Goal: Task Accomplishment & Management: Use online tool/utility

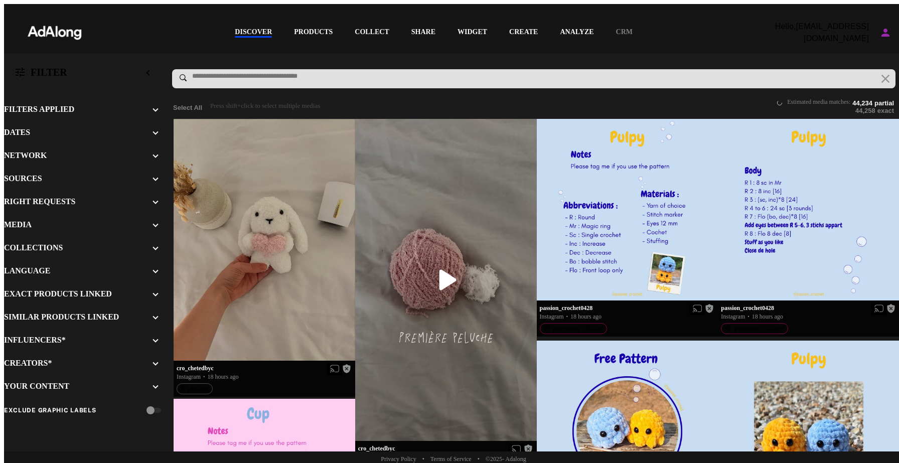
scroll to position [1298, 0]
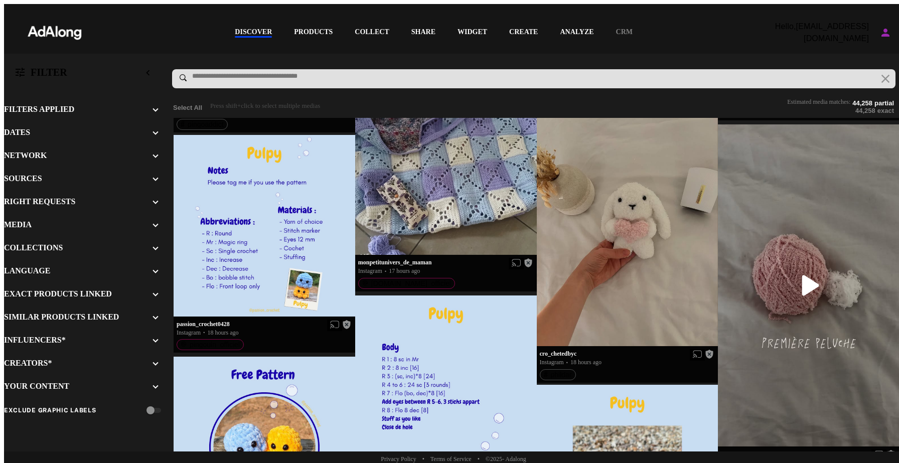
click at [236, 33] on div "DISCOVER" at bounding box center [253, 33] width 37 height 10
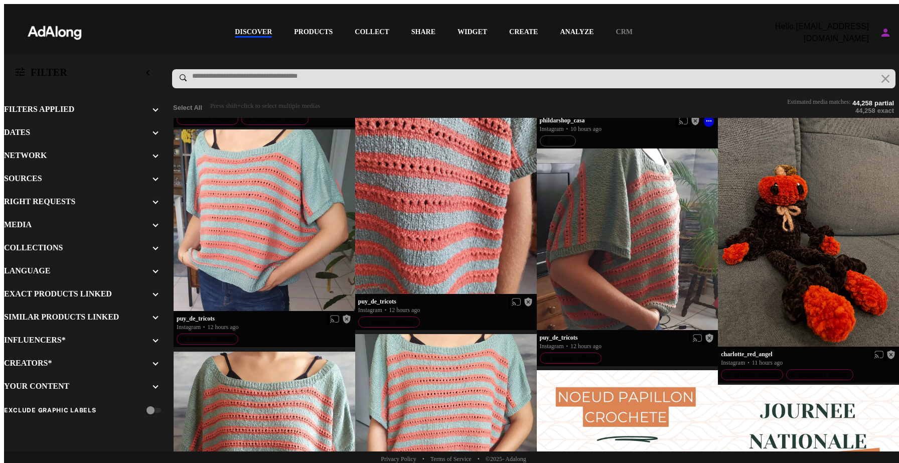
scroll to position [0, 0]
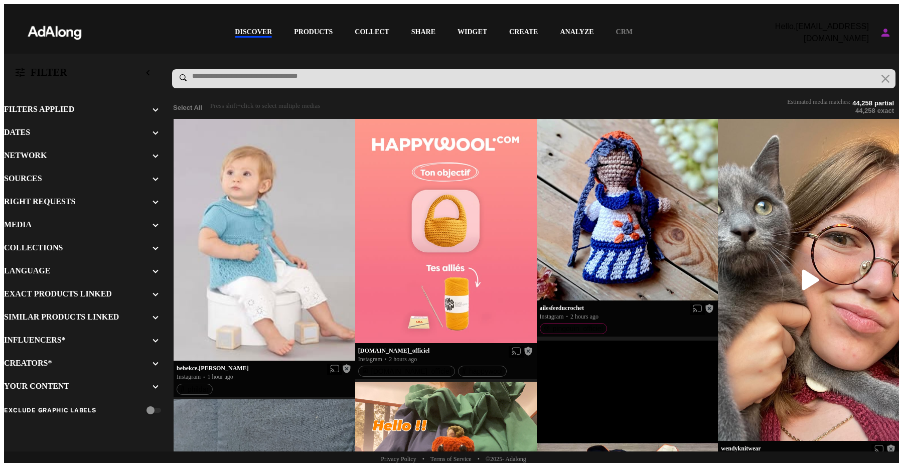
click at [257, 30] on div "DISCOVER" at bounding box center [253, 33] width 37 height 10
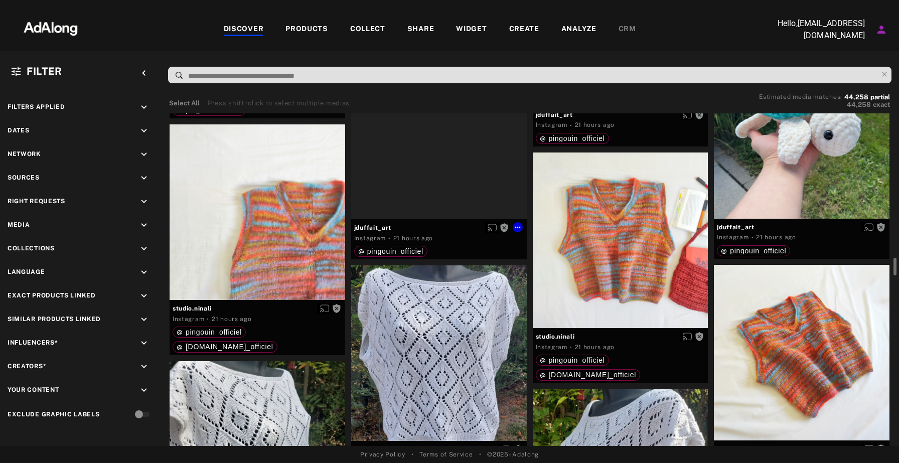
scroll to position [2448, 0]
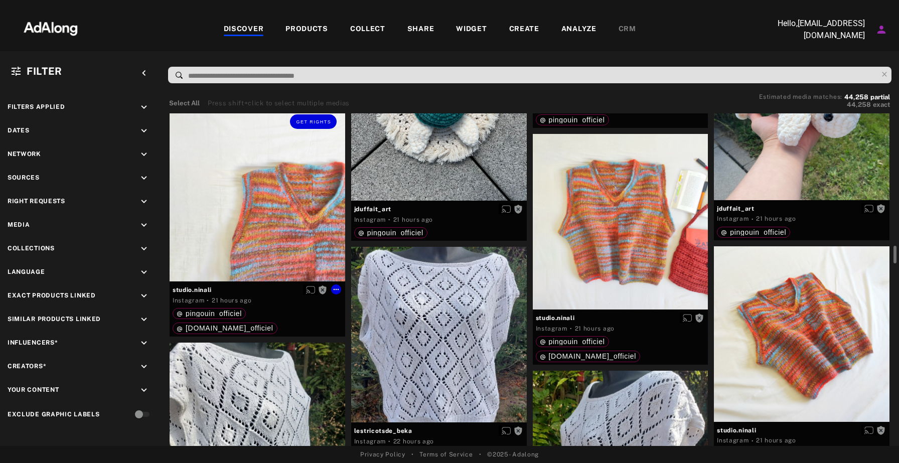
click at [299, 215] on div "Get rights" at bounding box center [258, 194] width 176 height 176
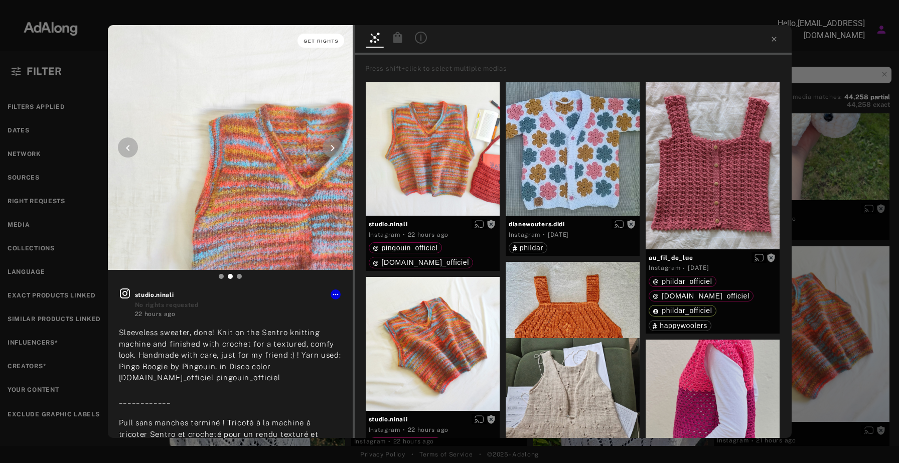
click at [326, 41] on span "Get rights" at bounding box center [320, 41] width 35 height 5
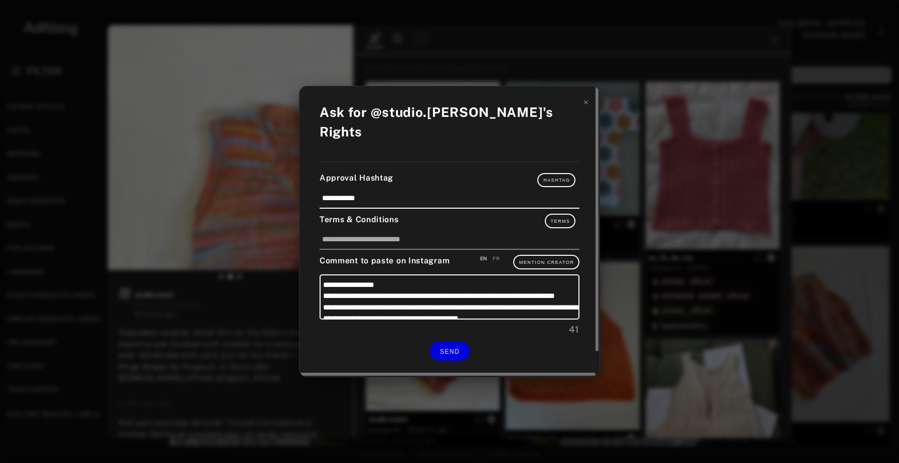
click at [590, 109] on div "**********" at bounding box center [449, 231] width 300 height 291
click at [589, 113] on div "**********" at bounding box center [449, 231] width 300 height 291
click at [586, 106] on icon at bounding box center [585, 102] width 7 height 7
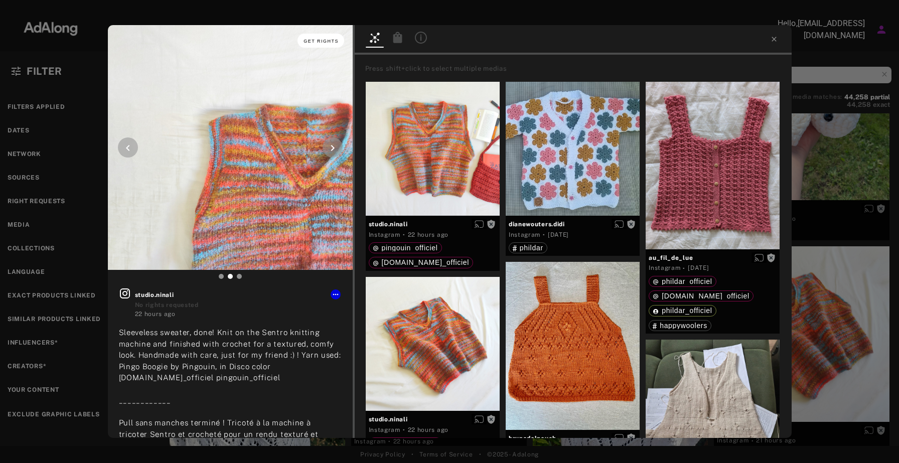
click at [319, 42] on span "Get rights" at bounding box center [320, 41] width 35 height 5
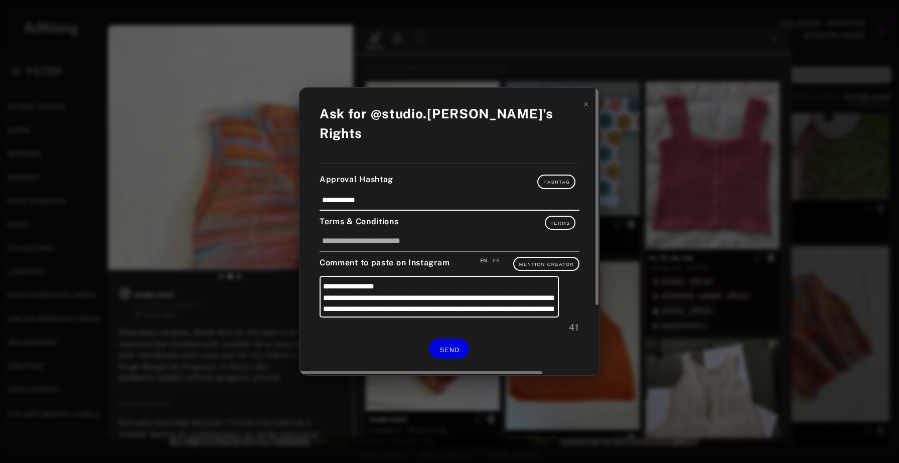
scroll to position [44, 0]
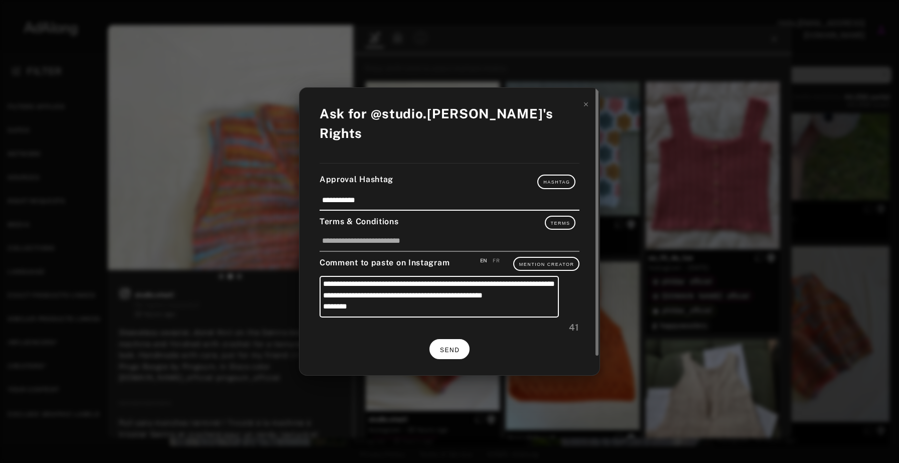
click at [451, 347] on span "SEND" at bounding box center [450, 350] width 20 height 7
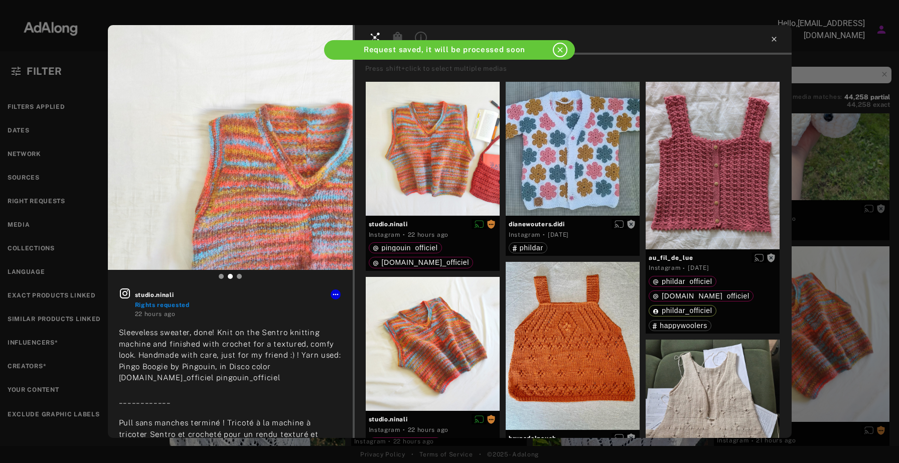
click at [774, 43] on icon at bounding box center [774, 39] width 8 height 8
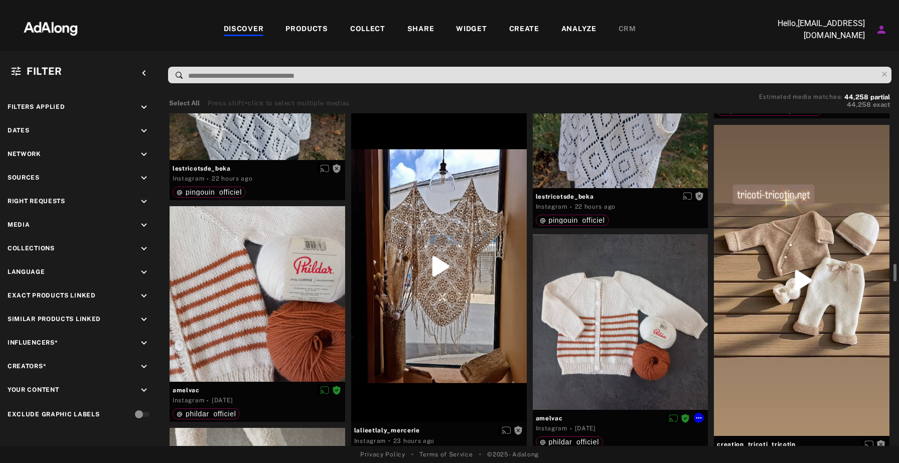
scroll to position [2805, 0]
